Goal: Task Accomplishment & Management: Use online tool/utility

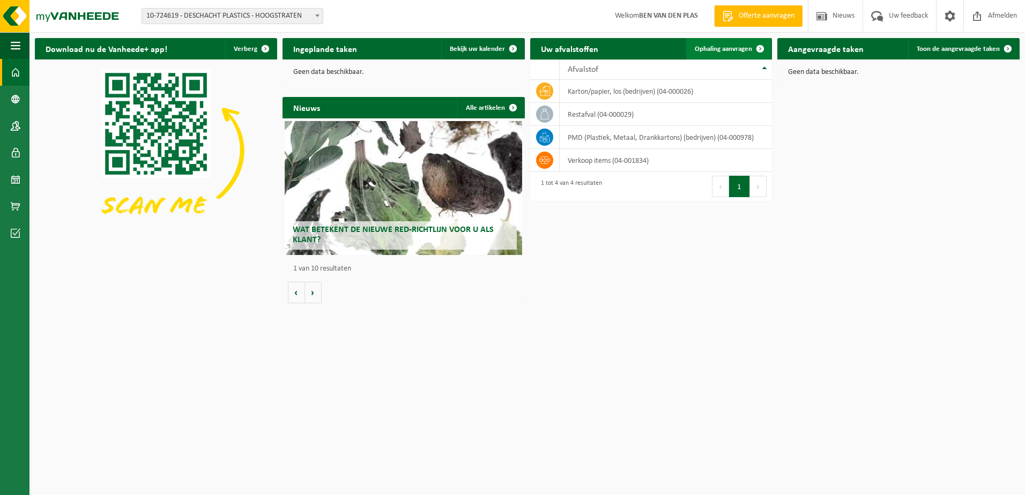
click at [762, 47] on span at bounding box center [759, 48] width 21 height 21
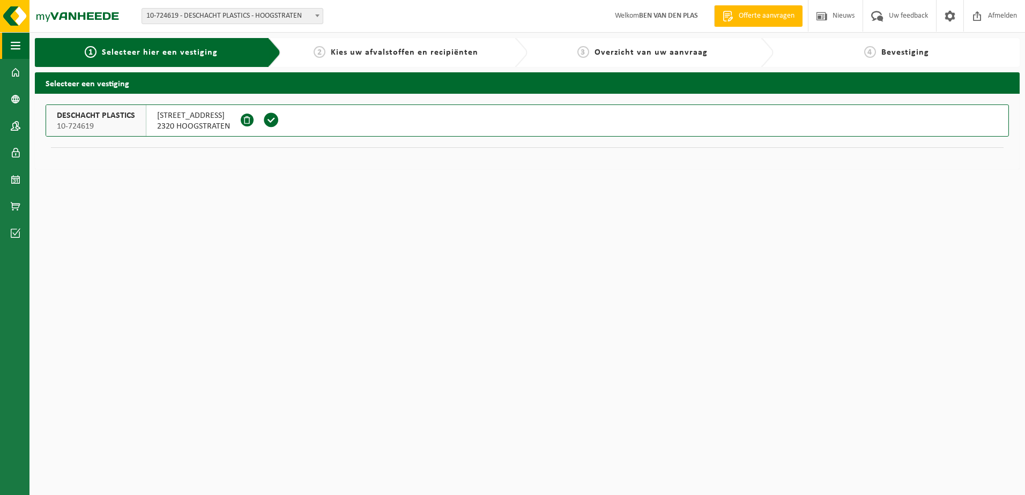
click at [22, 49] on button "Navigatie" at bounding box center [14, 45] width 29 height 27
click at [16, 43] on span "button" at bounding box center [16, 45] width 10 height 27
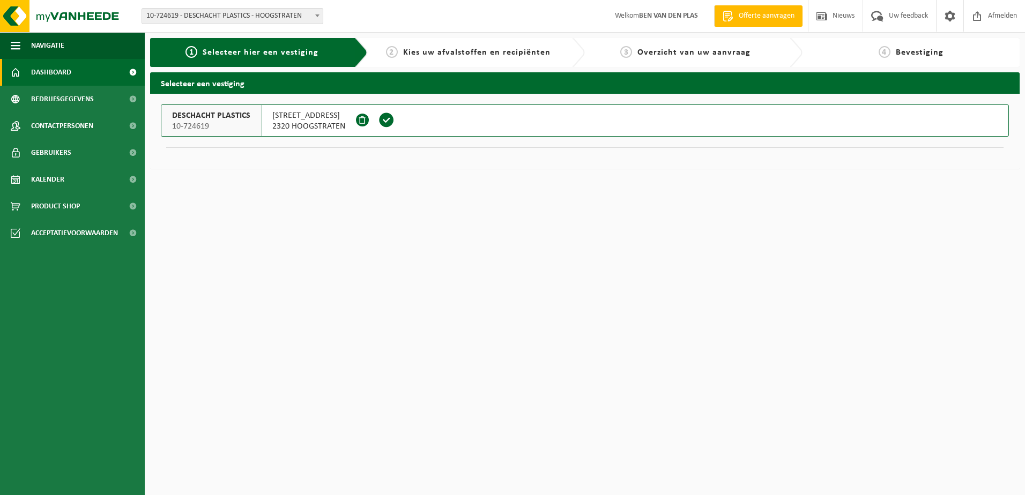
click at [14, 69] on span at bounding box center [16, 72] width 10 height 27
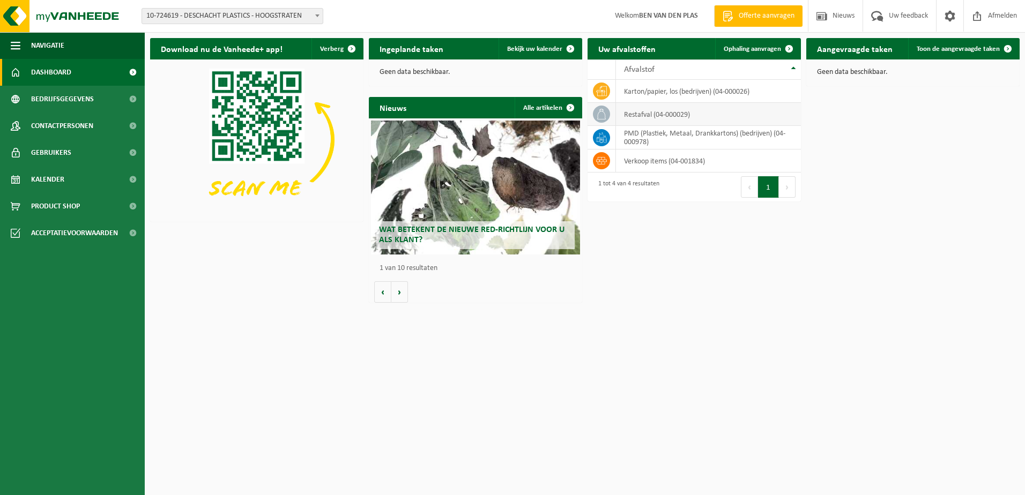
click at [599, 112] on icon at bounding box center [601, 114] width 9 height 11
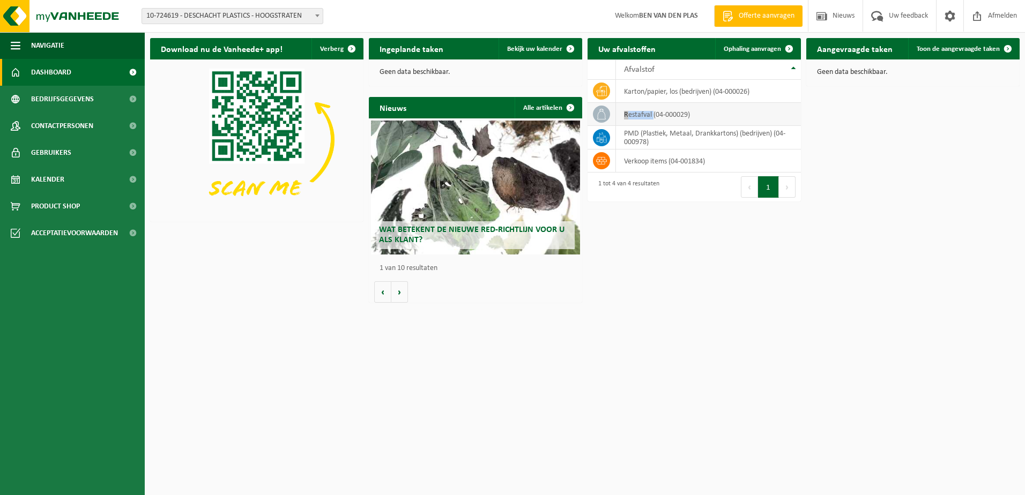
click at [599, 112] on icon at bounding box center [601, 114] width 9 height 11
click at [790, 50] on span at bounding box center [788, 48] width 21 height 21
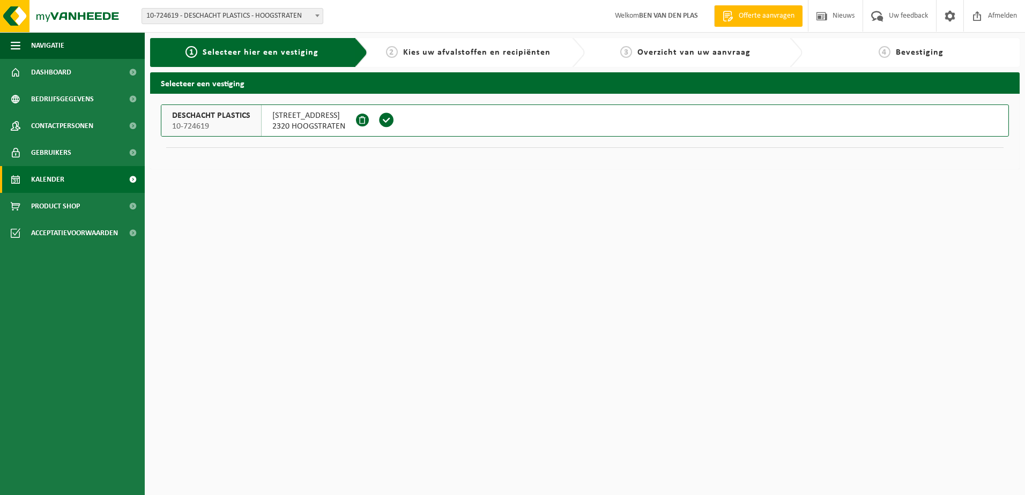
click at [32, 181] on span "Kalender" at bounding box center [47, 179] width 33 height 27
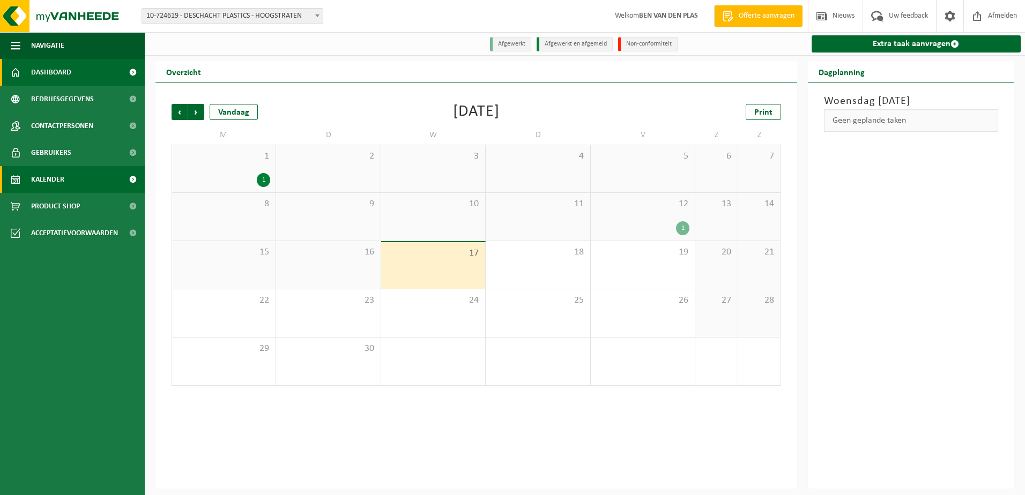
click at [33, 73] on span "Dashboard" at bounding box center [51, 72] width 40 height 27
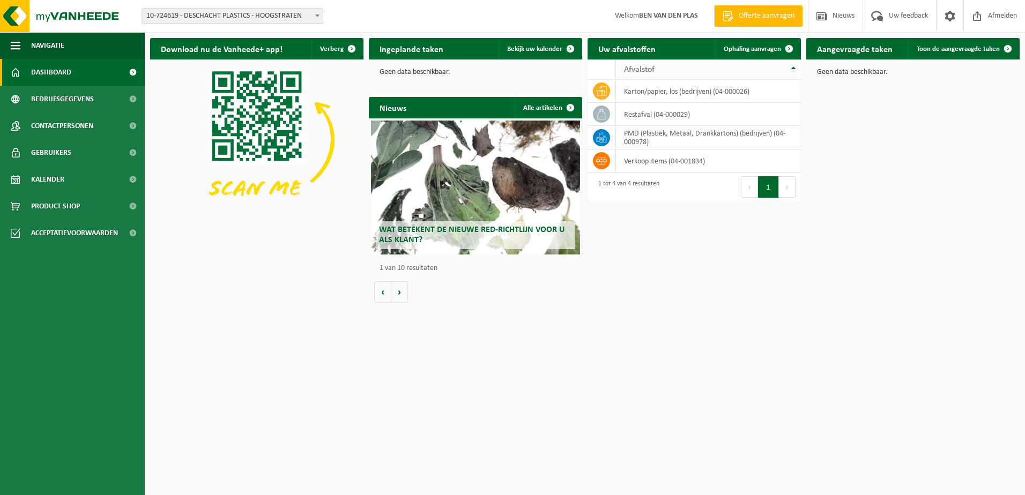
click at [794, 65] on th "Afvalstof" at bounding box center [708, 69] width 185 height 20
drag, startPoint x: 646, startPoint y: 140, endPoint x: 639, endPoint y: 138, distance: 6.6
click at [646, 139] on td "restafval (04-000029)" at bounding box center [708, 137] width 185 height 23
click at [600, 135] on icon at bounding box center [601, 137] width 9 height 11
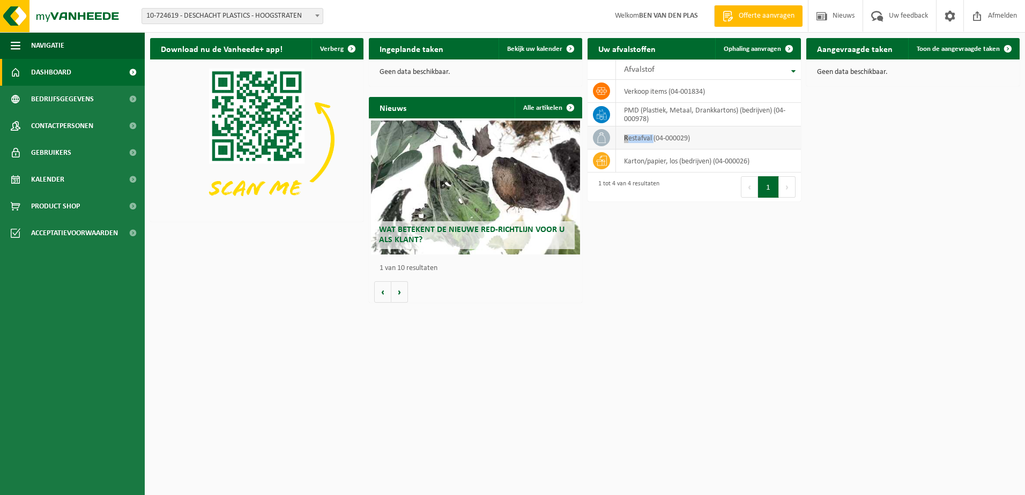
click at [746, 48] on span "Ophaling aanvragen" at bounding box center [752, 49] width 57 height 7
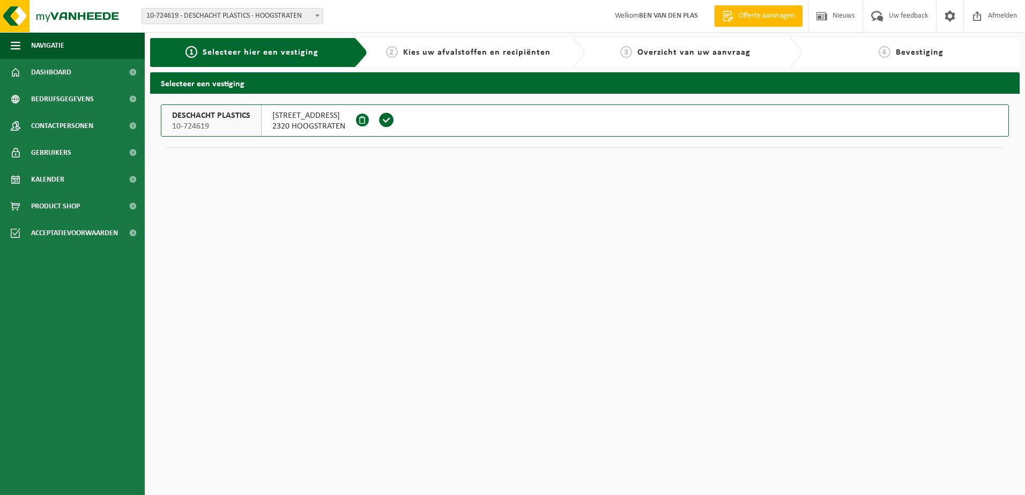
click at [448, 51] on span "Kies uw afvalstoffen en recipiënten" at bounding box center [476, 52] width 147 height 9
click at [243, 53] on span "Selecteer hier een vestiging" at bounding box center [261, 52] width 116 height 9
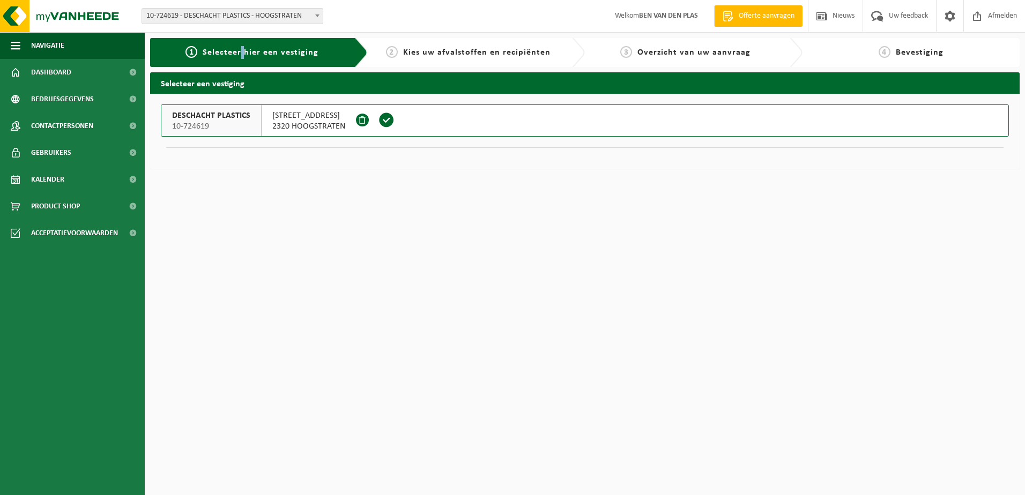
click at [243, 53] on span "Selecteer hier een vestiging" at bounding box center [261, 52] width 116 height 9
click at [992, 14] on span "Afmelden" at bounding box center [1002, 16] width 34 height 32
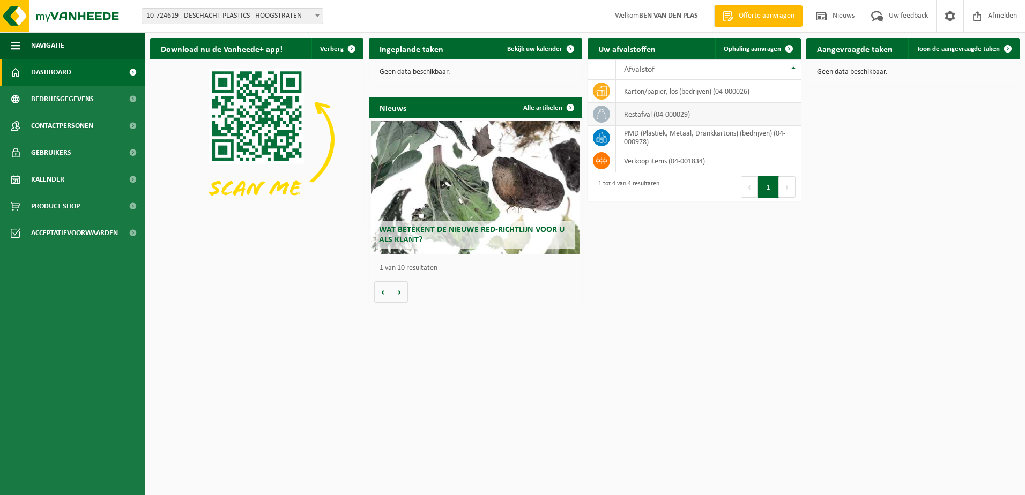
click at [637, 112] on td "restafval (04-000029)" at bounding box center [708, 114] width 185 height 23
click at [898, 132] on div "Download nu de Vanheede+ app! Verberg Ingeplande taken Bekijk uw kalender Geen …" at bounding box center [584, 171] width 875 height 276
click at [604, 113] on icon at bounding box center [601, 114] width 9 height 11
click at [737, 48] on span "Ophaling aanvragen" at bounding box center [752, 49] width 57 height 7
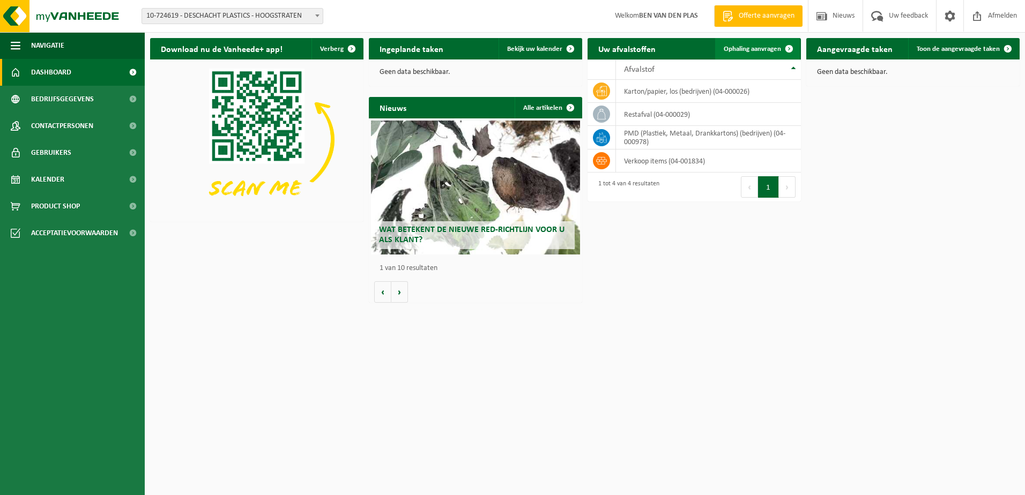
click at [737, 48] on span "Ophaling aanvragen" at bounding box center [752, 49] width 57 height 7
